Goal: Task Accomplishment & Management: Manage account settings

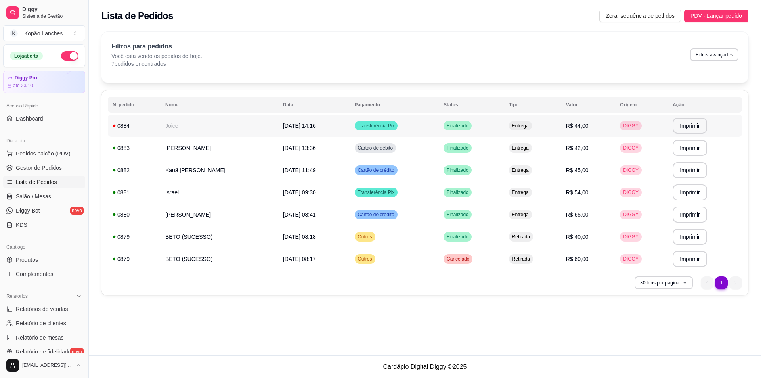
click at [308, 127] on td "[DATE] 14:16" at bounding box center [314, 126] width 72 height 22
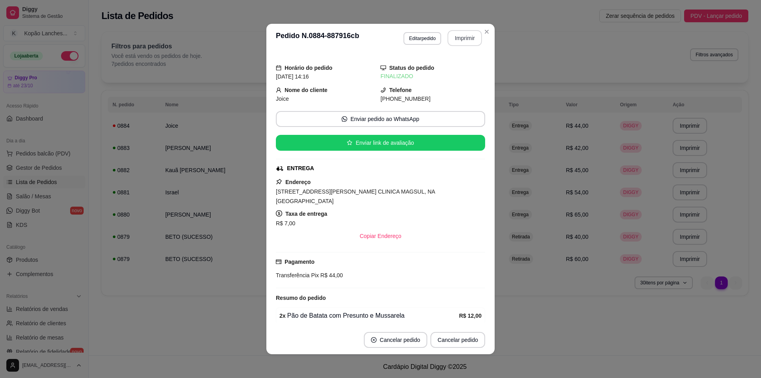
click at [459, 35] on button "Imprimir" at bounding box center [465, 38] width 35 height 16
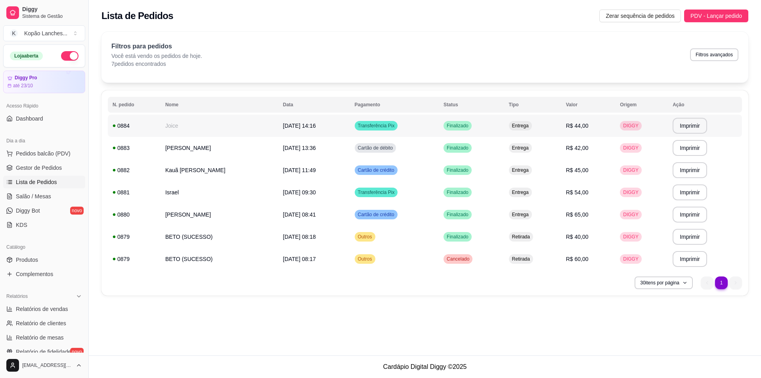
click at [207, 123] on td "Joice" at bounding box center [220, 126] width 118 height 22
click at [278, 132] on td "[DATE] 14:16" at bounding box center [314, 126] width 72 height 22
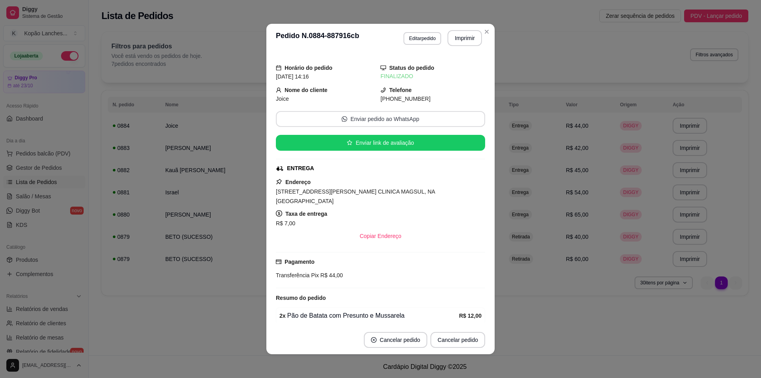
click at [373, 124] on button "Enviar pedido ao WhatsApp" at bounding box center [380, 119] width 209 height 16
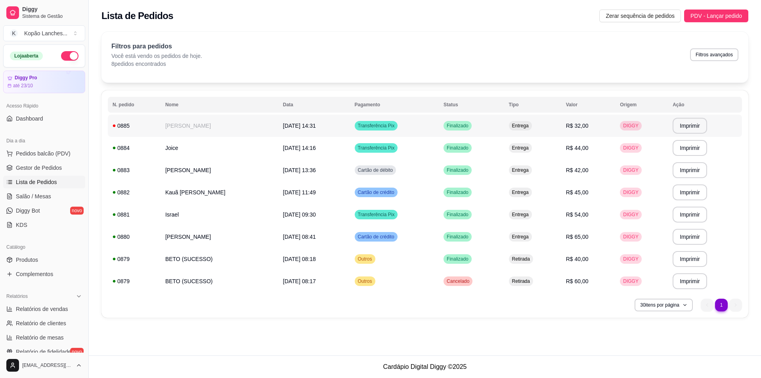
click at [314, 130] on td "[DATE] 14:31" at bounding box center [314, 126] width 72 height 22
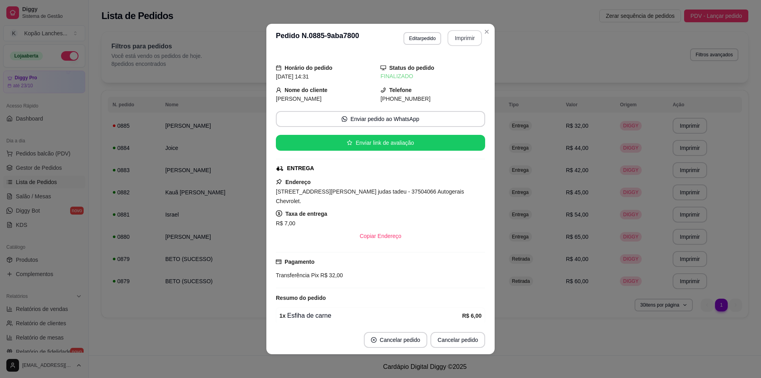
click at [468, 45] on button "Imprimir" at bounding box center [465, 38] width 35 height 16
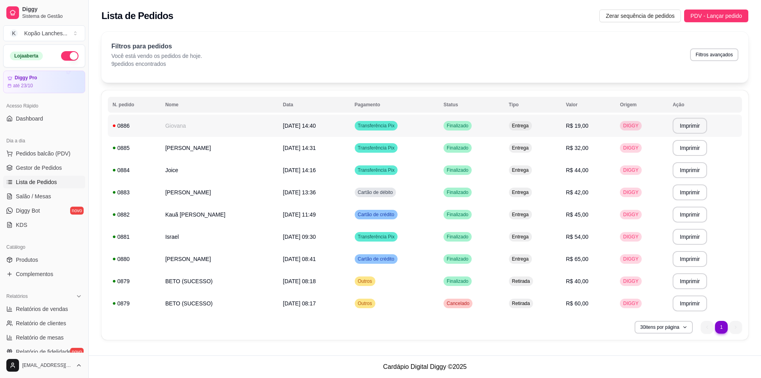
click at [399, 129] on td "Transferência Pix" at bounding box center [394, 126] width 89 height 22
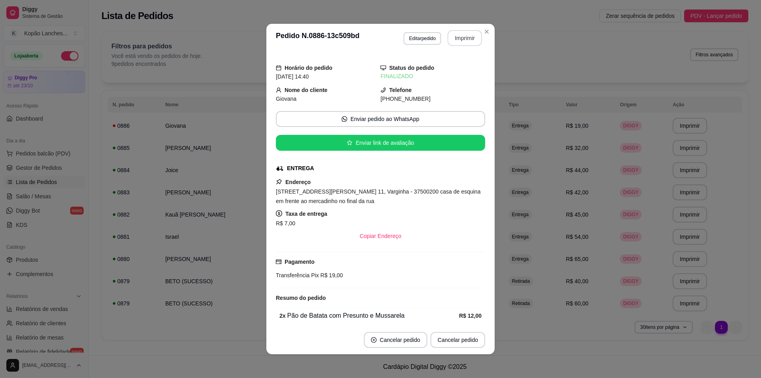
click at [458, 36] on button "Imprimir" at bounding box center [465, 38] width 35 height 16
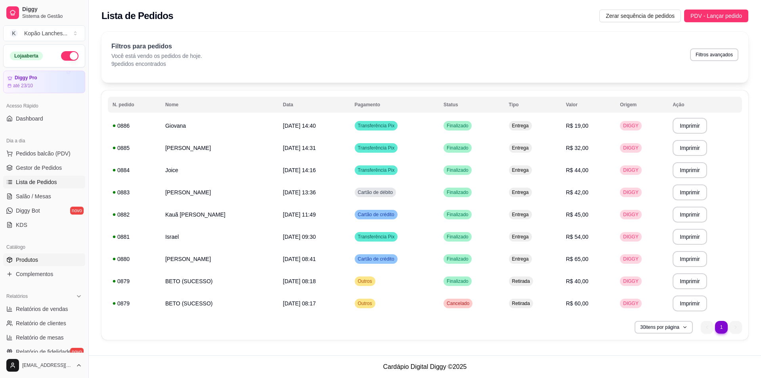
click at [27, 260] on span "Produtos" at bounding box center [27, 260] width 22 height 8
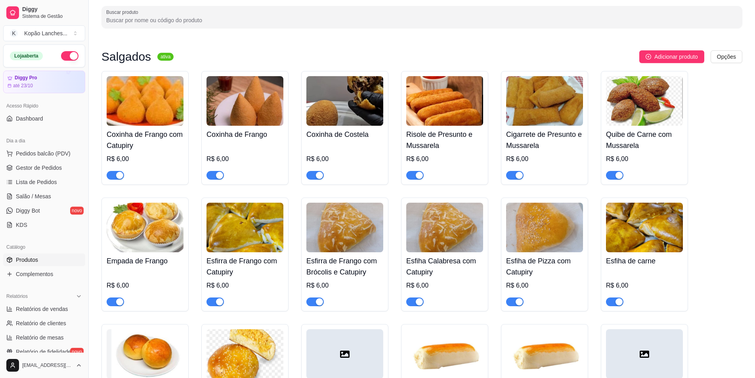
scroll to position [198, 0]
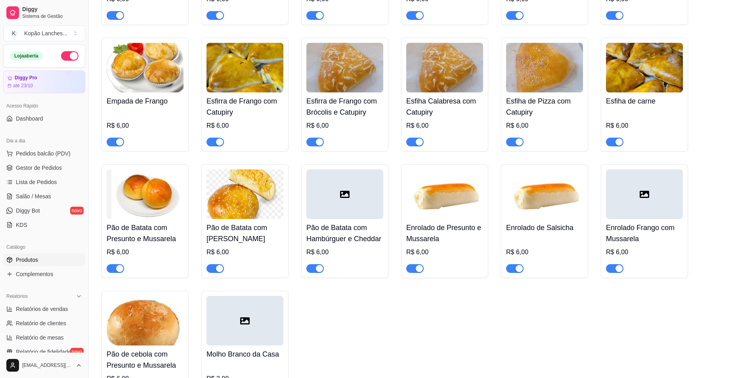
click at [413, 268] on span "button" at bounding box center [414, 268] width 17 height 9
click at [213, 270] on span "button" at bounding box center [215, 268] width 17 height 9
click at [511, 270] on span "button" at bounding box center [514, 268] width 17 height 9
click at [618, 270] on div "button" at bounding box center [619, 268] width 7 height 7
click at [416, 142] on button "button" at bounding box center [414, 142] width 17 height 9
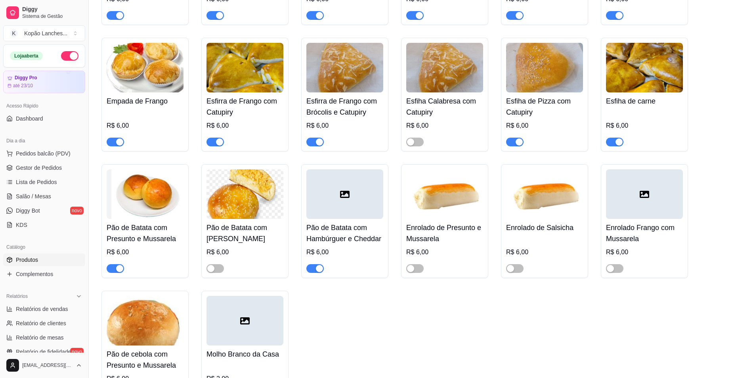
click at [316, 269] on div "button" at bounding box center [319, 268] width 7 height 7
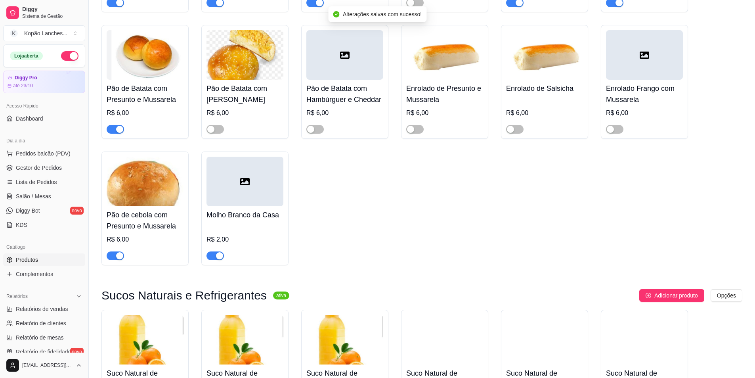
scroll to position [516, 0]
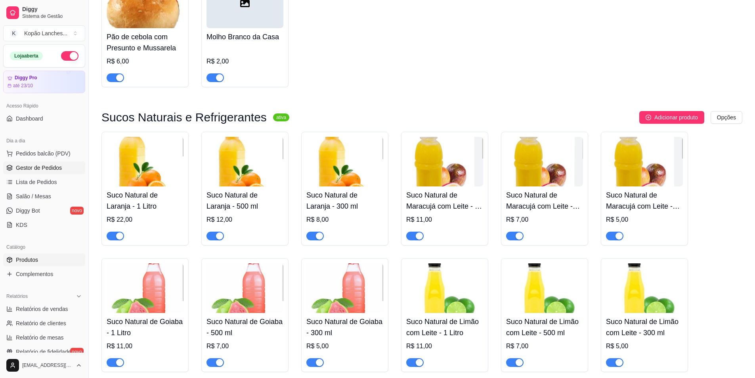
click at [46, 170] on span "Gestor de Pedidos" at bounding box center [39, 168] width 46 height 8
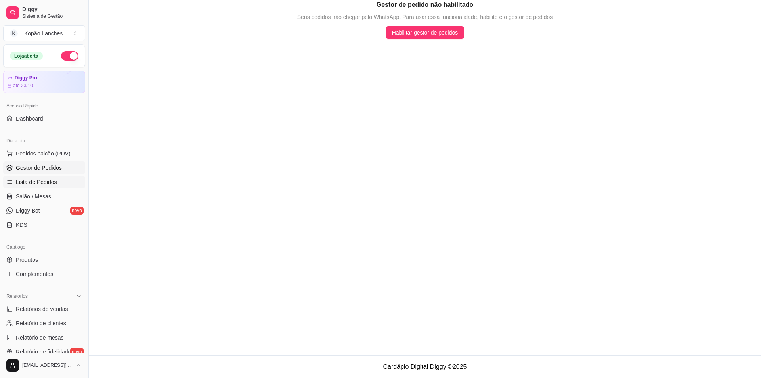
click at [44, 180] on span "Lista de Pedidos" at bounding box center [36, 182] width 41 height 8
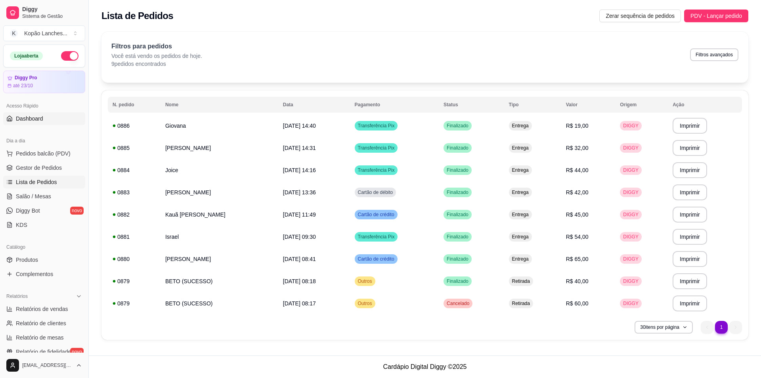
click at [44, 113] on link "Dashboard" at bounding box center [44, 118] width 82 height 13
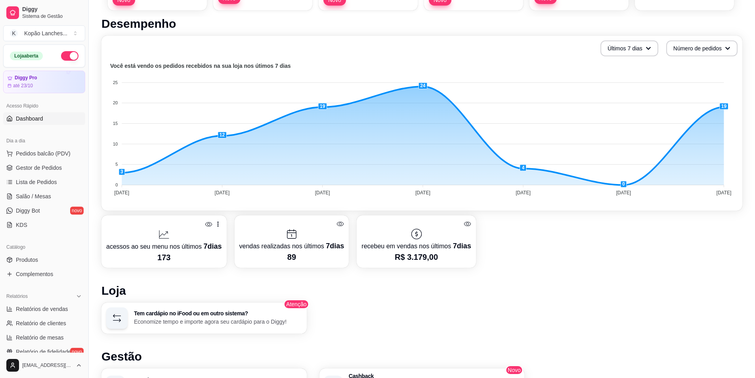
scroll to position [119, 0]
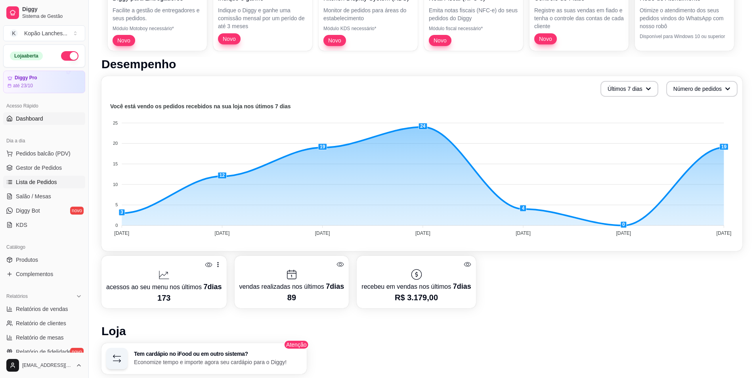
click at [40, 180] on span "Lista de Pedidos" at bounding box center [36, 182] width 41 height 8
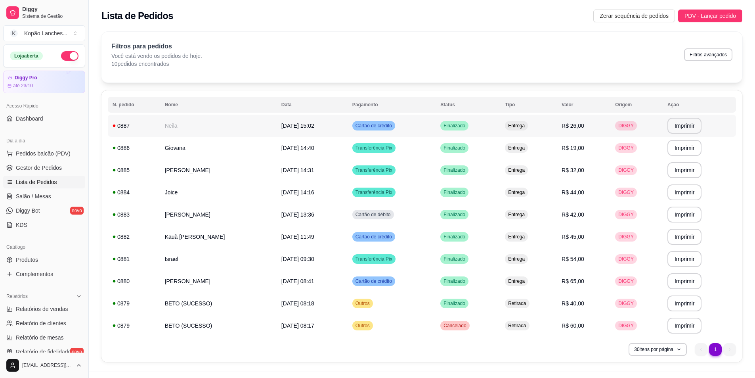
click at [313, 122] on td "[DATE] 15:02" at bounding box center [312, 126] width 71 height 22
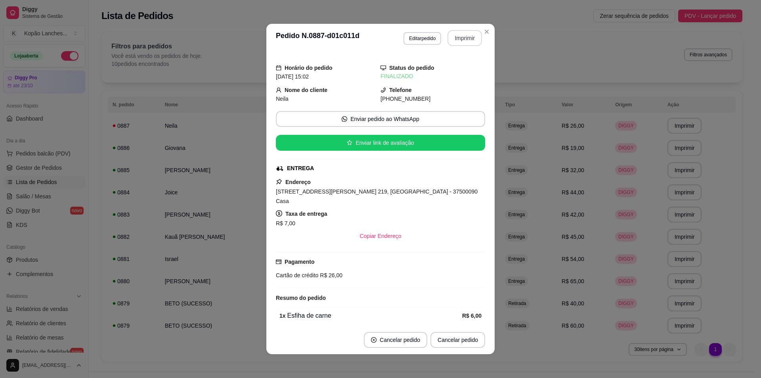
click at [467, 41] on button "Imprimir" at bounding box center [465, 38] width 35 height 16
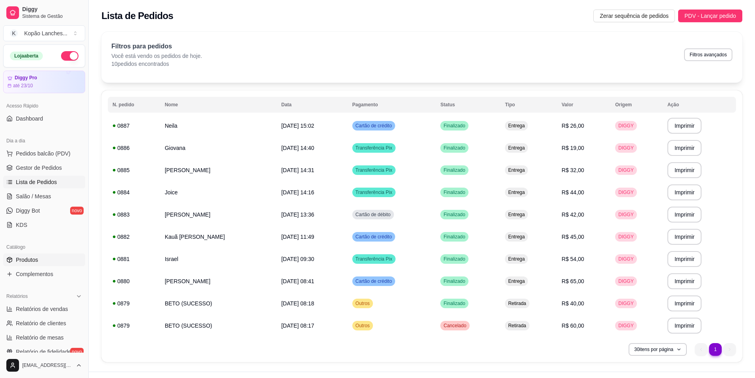
click at [38, 259] on link "Produtos" at bounding box center [44, 259] width 82 height 13
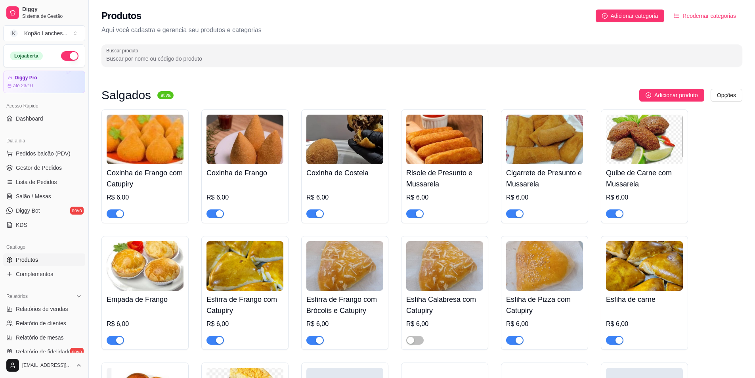
click at [612, 213] on span "button" at bounding box center [614, 213] width 17 height 9
click at [36, 178] on span "Lista de Pedidos" at bounding box center [36, 182] width 41 height 8
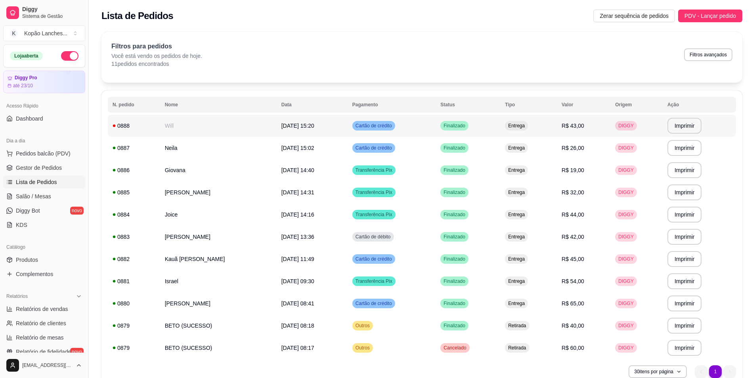
click at [402, 126] on td "Cartão de crédito" at bounding box center [392, 126] width 88 height 22
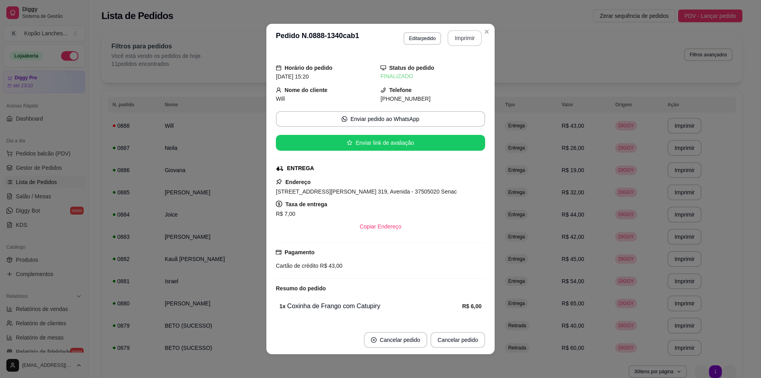
click at [460, 33] on button "Imprimir" at bounding box center [465, 38] width 35 height 16
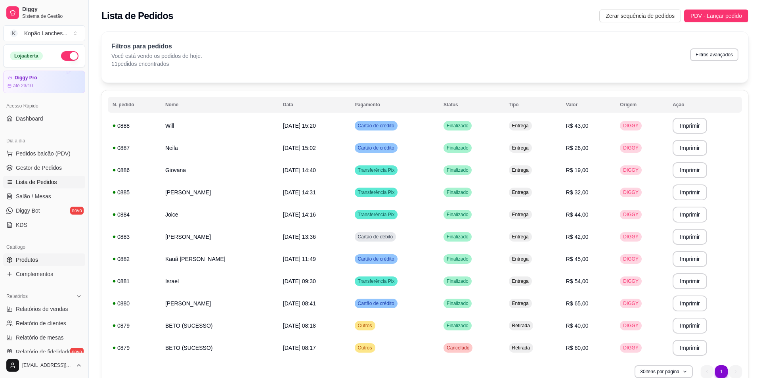
click at [36, 264] on link "Produtos" at bounding box center [44, 259] width 82 height 13
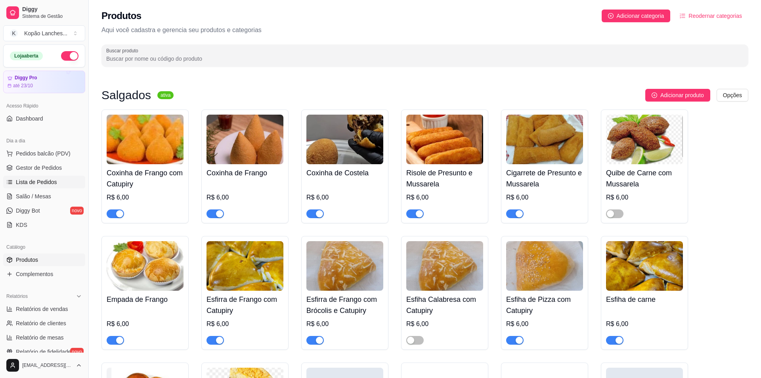
click at [63, 184] on link "Lista de Pedidos" at bounding box center [44, 182] width 82 height 13
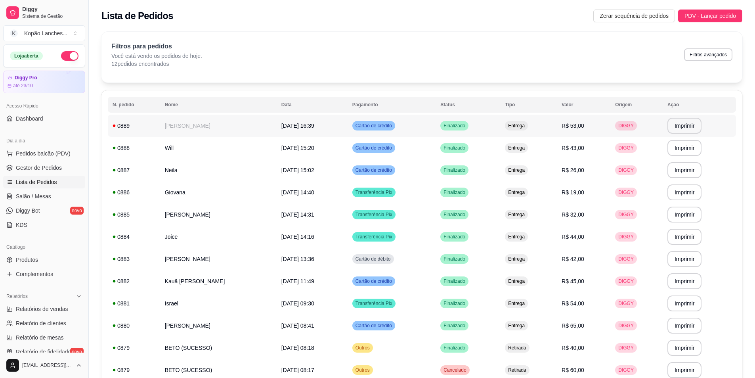
click at [149, 125] on div "0889" at bounding box center [134, 126] width 43 height 8
click at [263, 114] on table "**********" at bounding box center [422, 239] width 629 height 284
click at [282, 123] on span "[DATE] 16:39" at bounding box center [298, 126] width 33 height 6
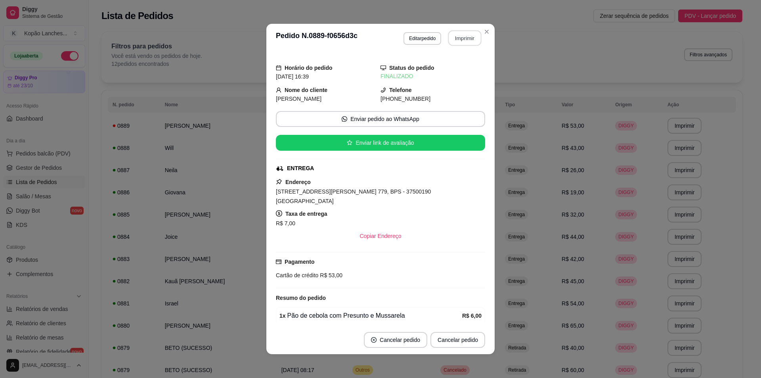
click at [473, 40] on button "Imprimir" at bounding box center [465, 38] width 33 height 15
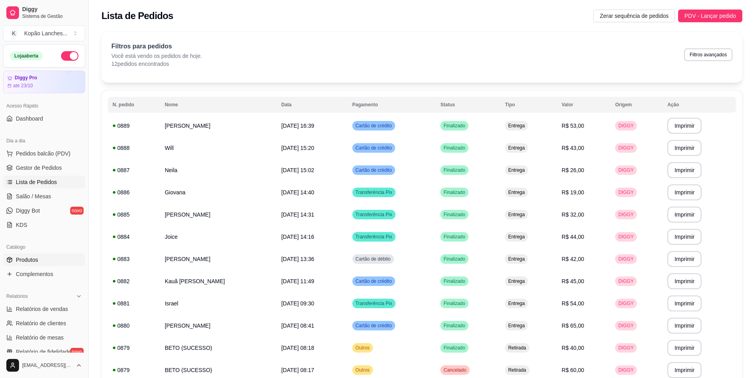
click at [34, 265] on link "Produtos" at bounding box center [44, 259] width 82 height 13
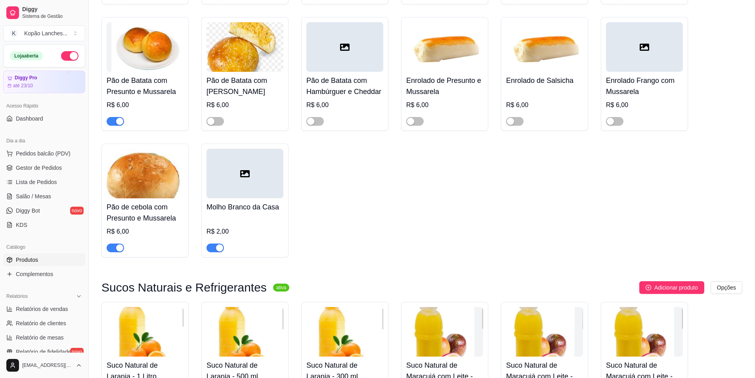
scroll to position [357, 0]
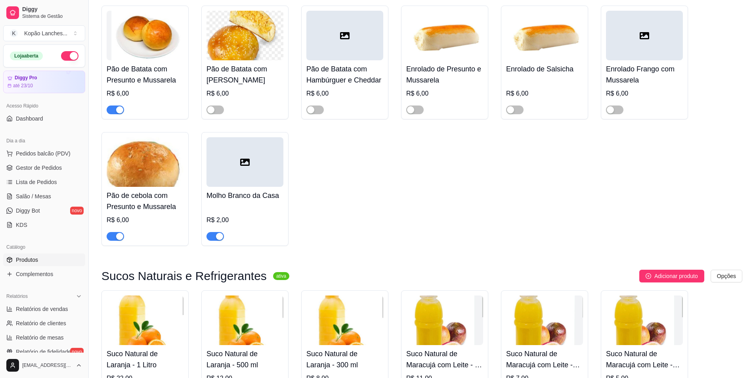
click at [110, 239] on span "button" at bounding box center [115, 236] width 17 height 9
click at [112, 110] on span "button" at bounding box center [115, 109] width 17 height 9
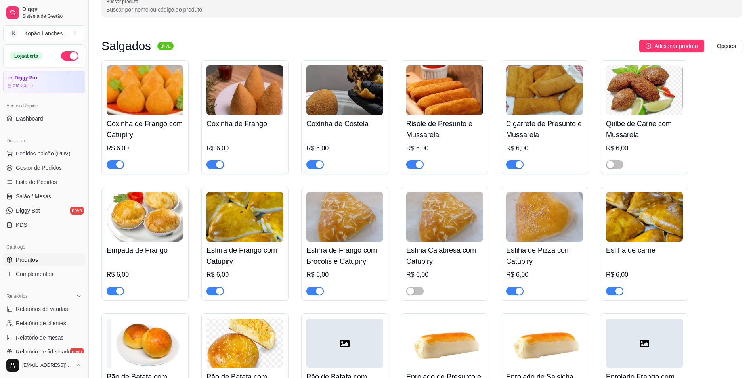
scroll to position [0, 0]
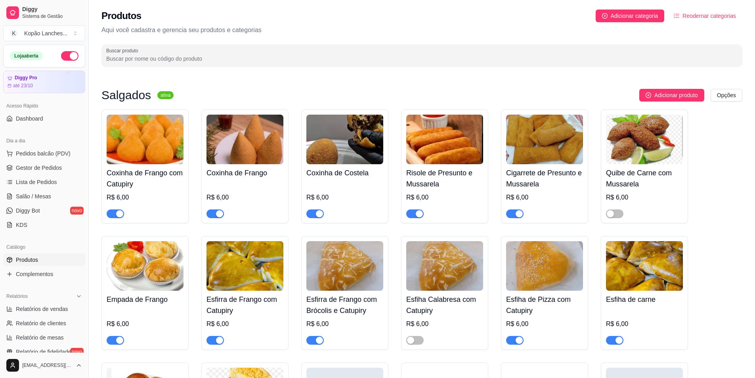
click at [61, 54] on button "button" at bounding box center [69, 56] width 17 height 10
click at [318, 211] on div "button" at bounding box center [319, 213] width 7 height 7
click at [215, 215] on button "button" at bounding box center [215, 213] width 17 height 9
click at [219, 212] on span "button" at bounding box center [215, 213] width 17 height 9
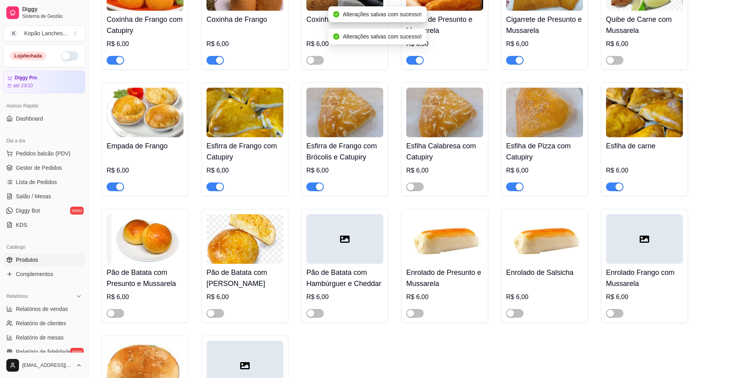
scroll to position [159, 0]
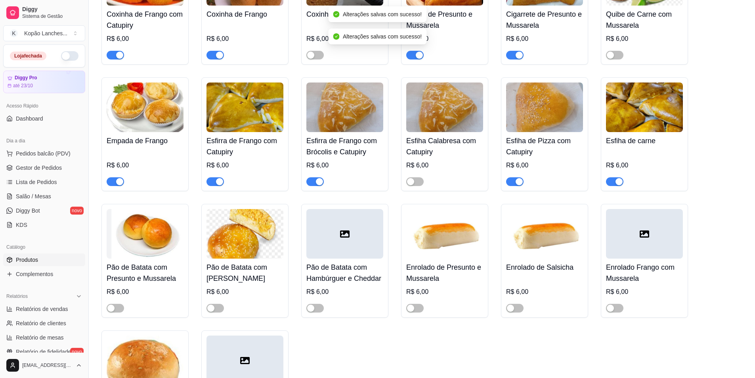
click at [418, 56] on div "button" at bounding box center [419, 55] width 7 height 7
click at [513, 56] on span "button" at bounding box center [514, 55] width 17 height 9
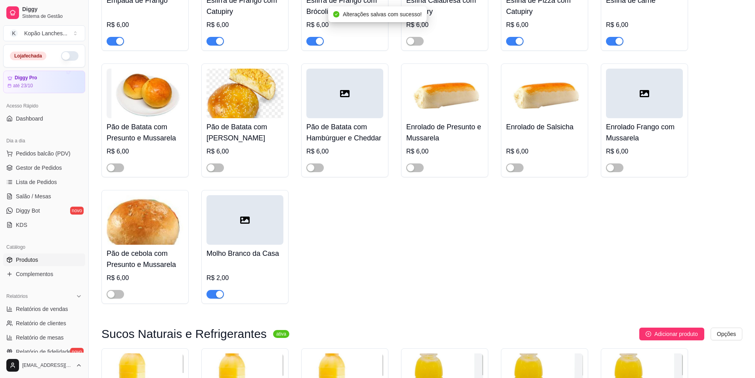
scroll to position [317, 0]
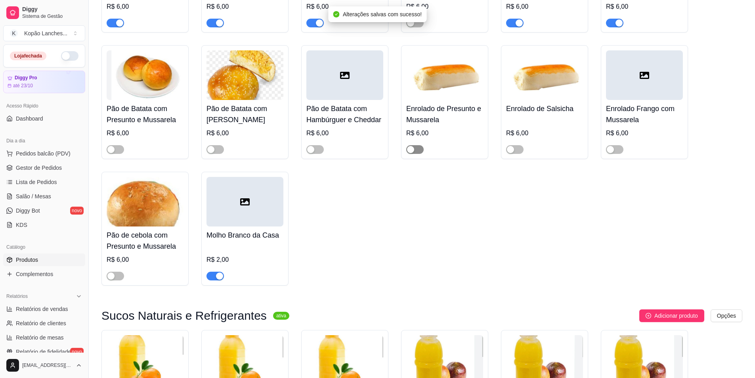
click at [418, 149] on span "button" at bounding box center [414, 149] width 17 height 9
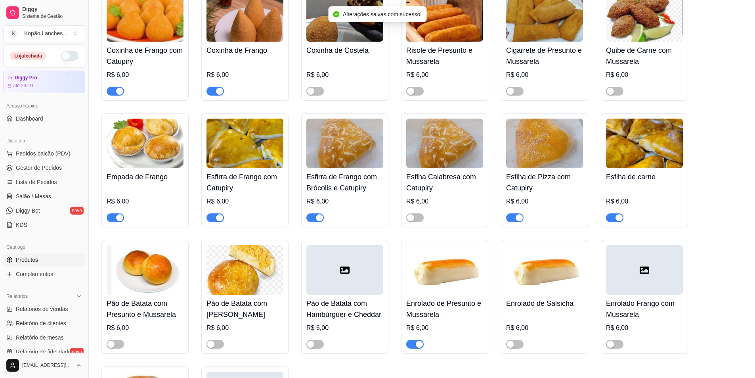
scroll to position [119, 0]
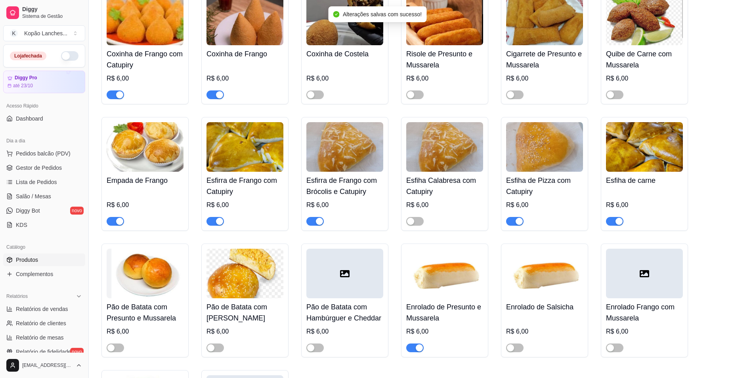
click at [217, 219] on div "button" at bounding box center [219, 221] width 7 height 7
click at [216, 220] on span "button" at bounding box center [215, 221] width 17 height 9
click at [614, 222] on span "button" at bounding box center [614, 221] width 17 height 9
click at [517, 221] on div "button" at bounding box center [519, 221] width 7 height 7
click at [319, 222] on div "button" at bounding box center [319, 221] width 7 height 7
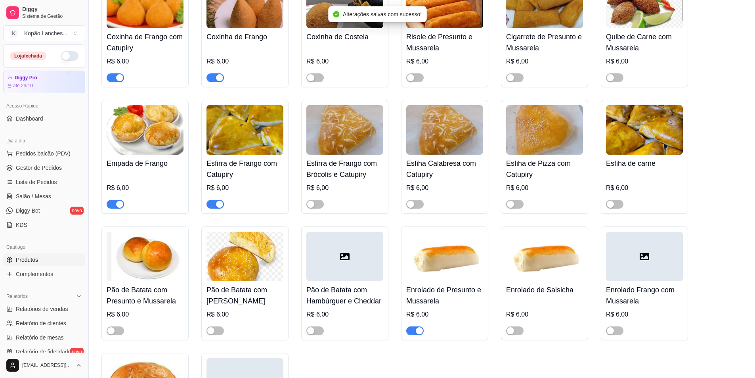
scroll to position [159, 0]
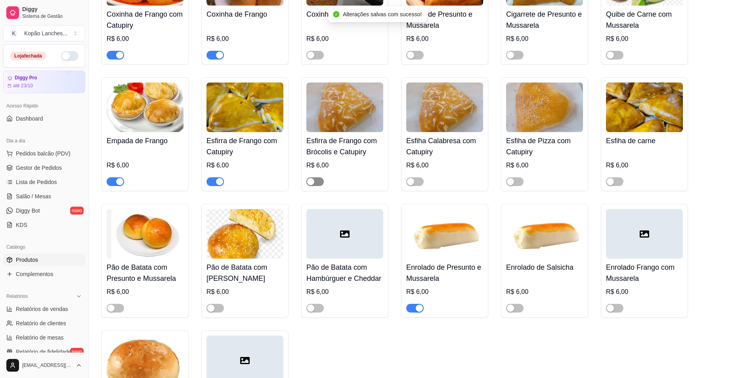
click at [319, 182] on span "button" at bounding box center [315, 181] width 17 height 9
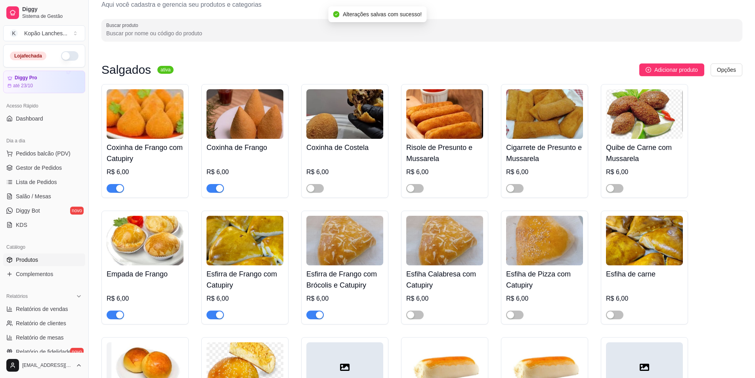
scroll to position [0, 0]
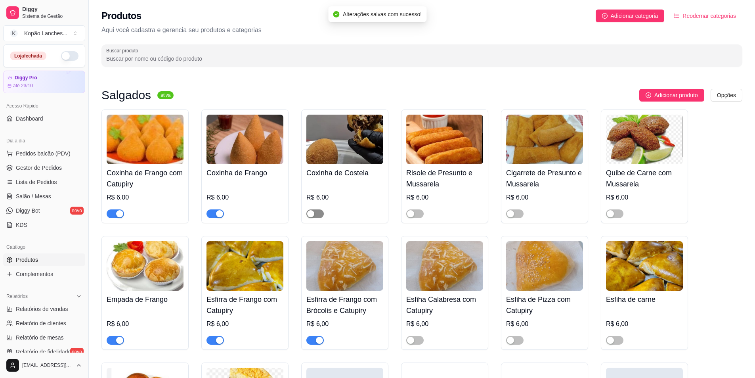
click at [318, 212] on span "button" at bounding box center [315, 213] width 17 height 9
